Goal: Navigation & Orientation: Find specific page/section

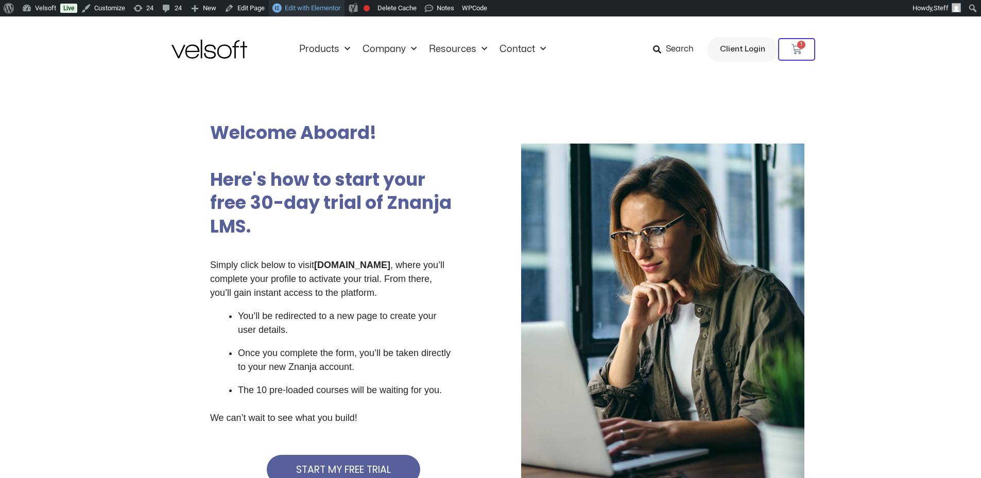
click at [308, 10] on span "Edit with Elementor" at bounding box center [313, 8] width 56 height 8
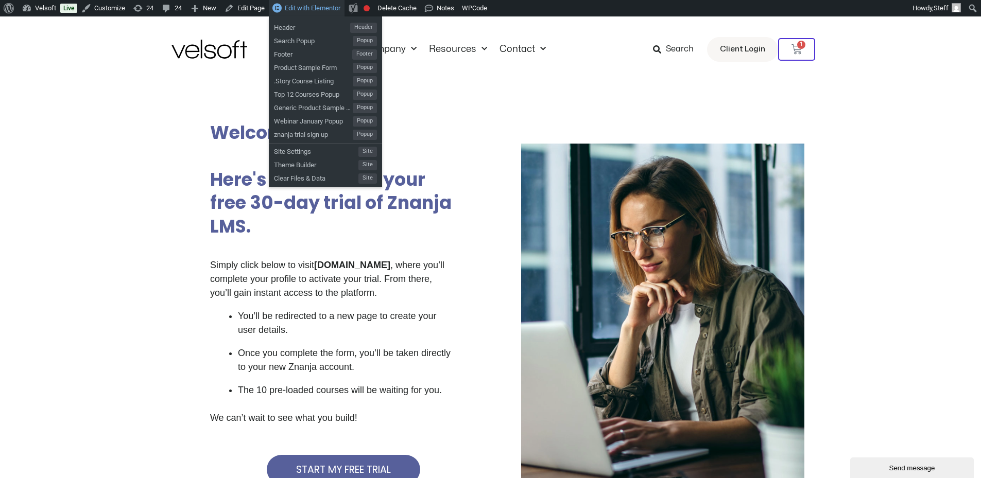
click at [320, 7] on span "Edit with Elementor" at bounding box center [313, 8] width 56 height 8
